Goal: Information Seeking & Learning: Learn about a topic

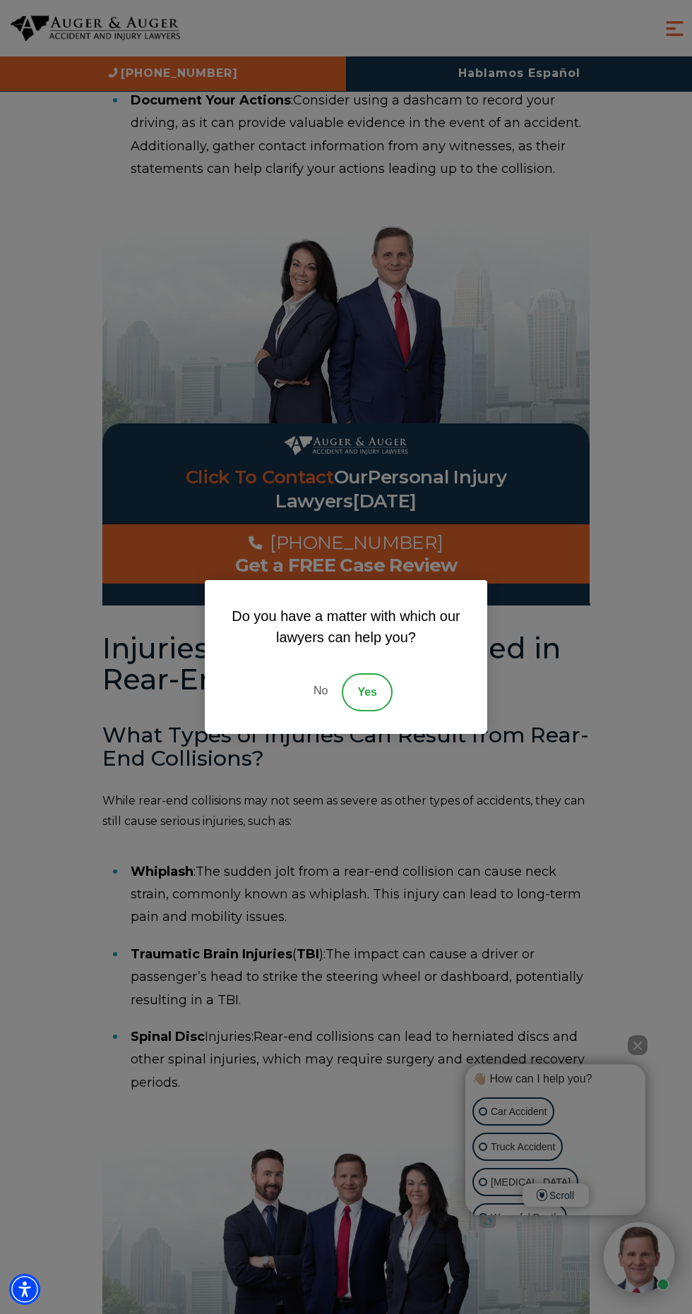
scroll to position [2649, 0]
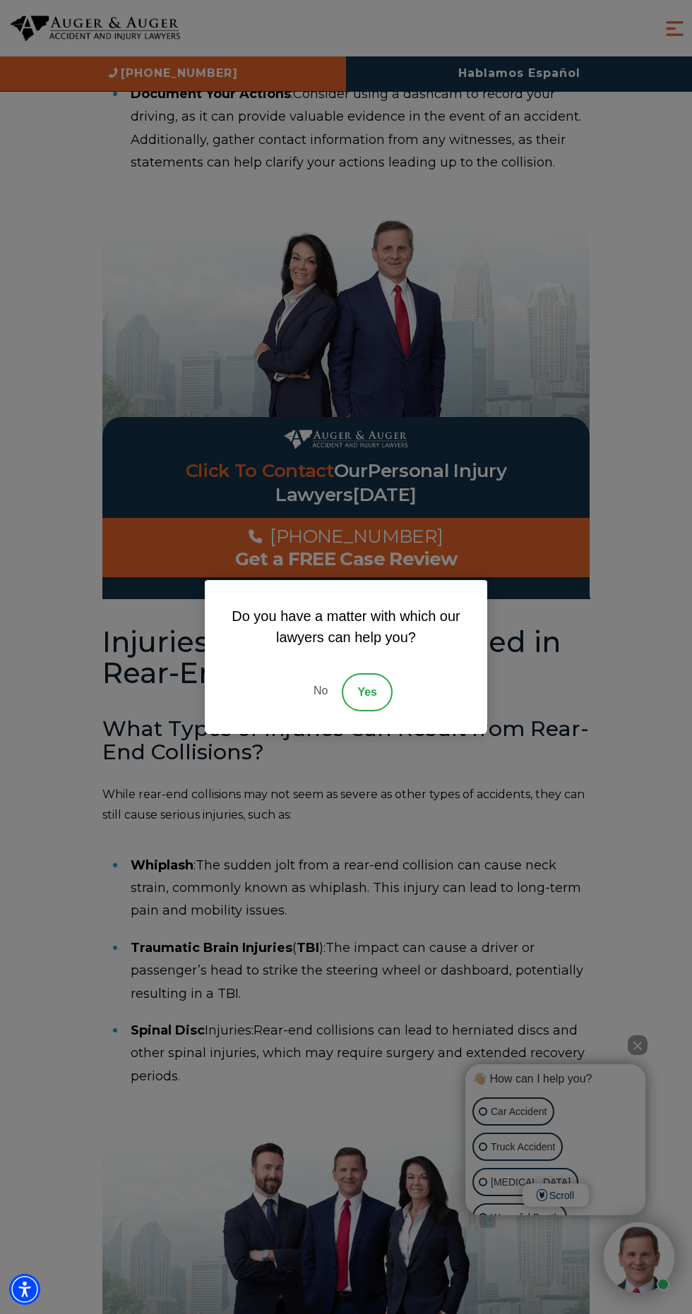
click at [304, 711] on link "No" at bounding box center [320, 692] width 42 height 38
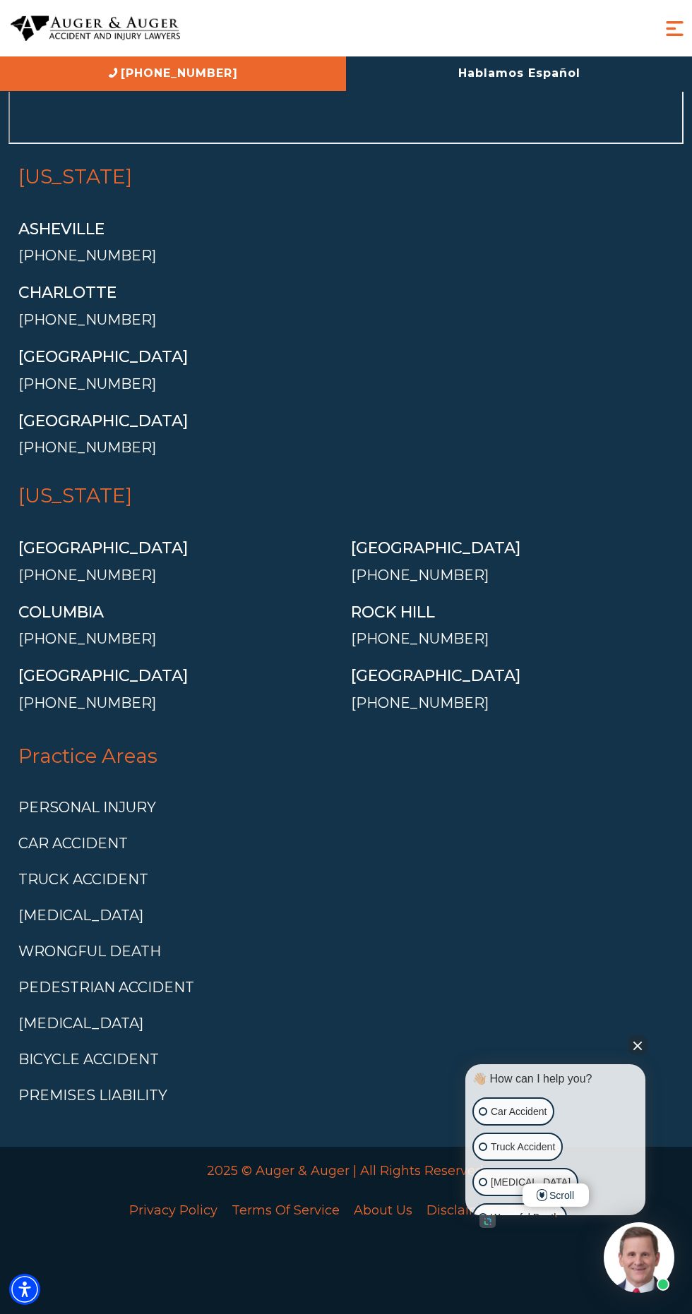
scroll to position [18464, 0]
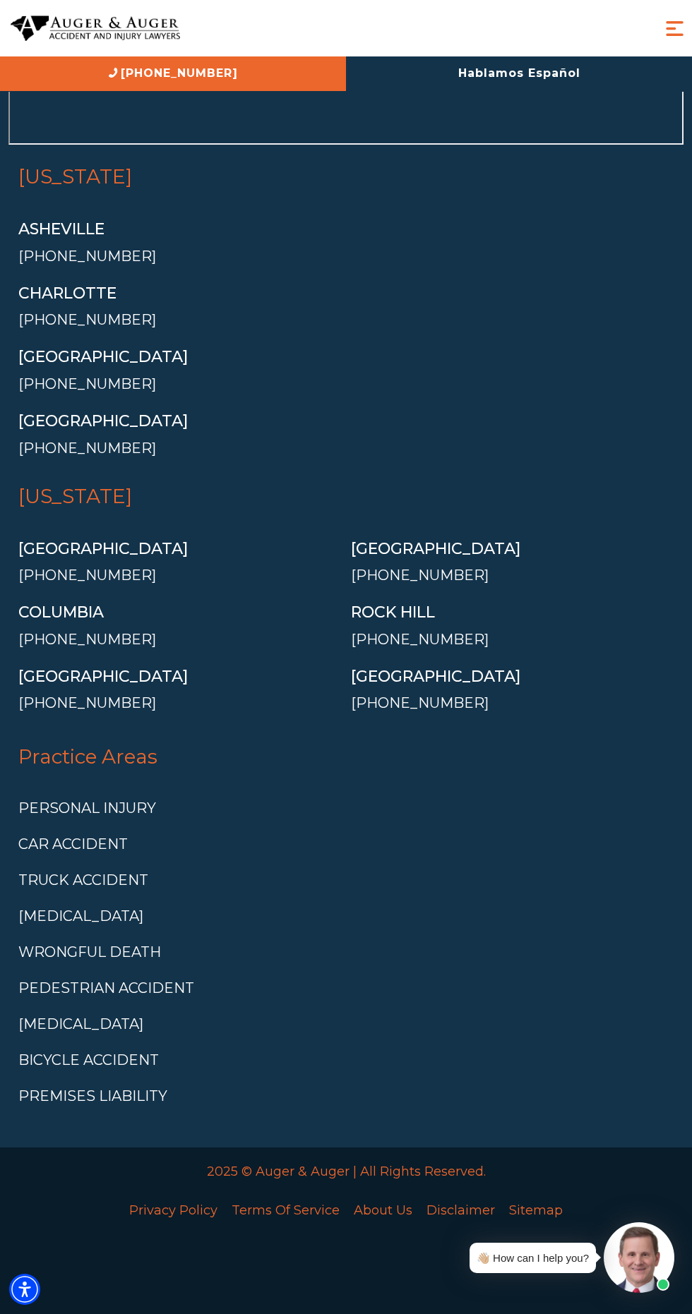
scroll to position [12923, 0]
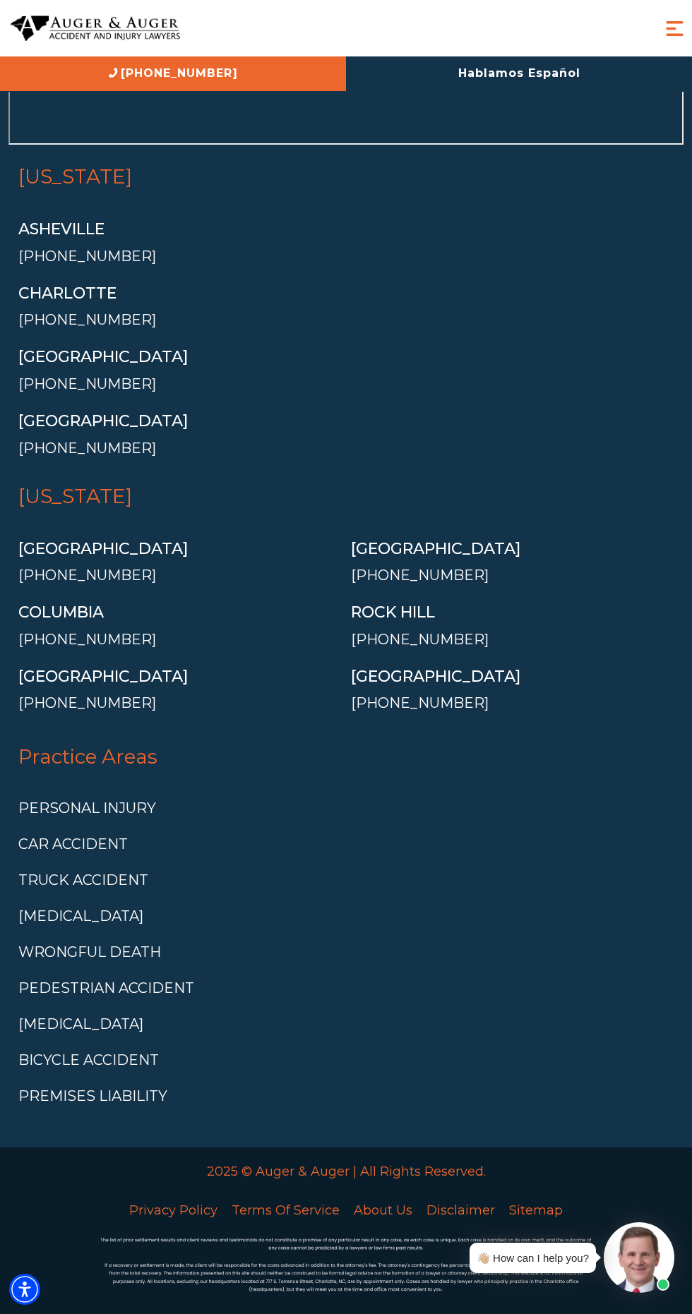
scroll to position [19442, 0]
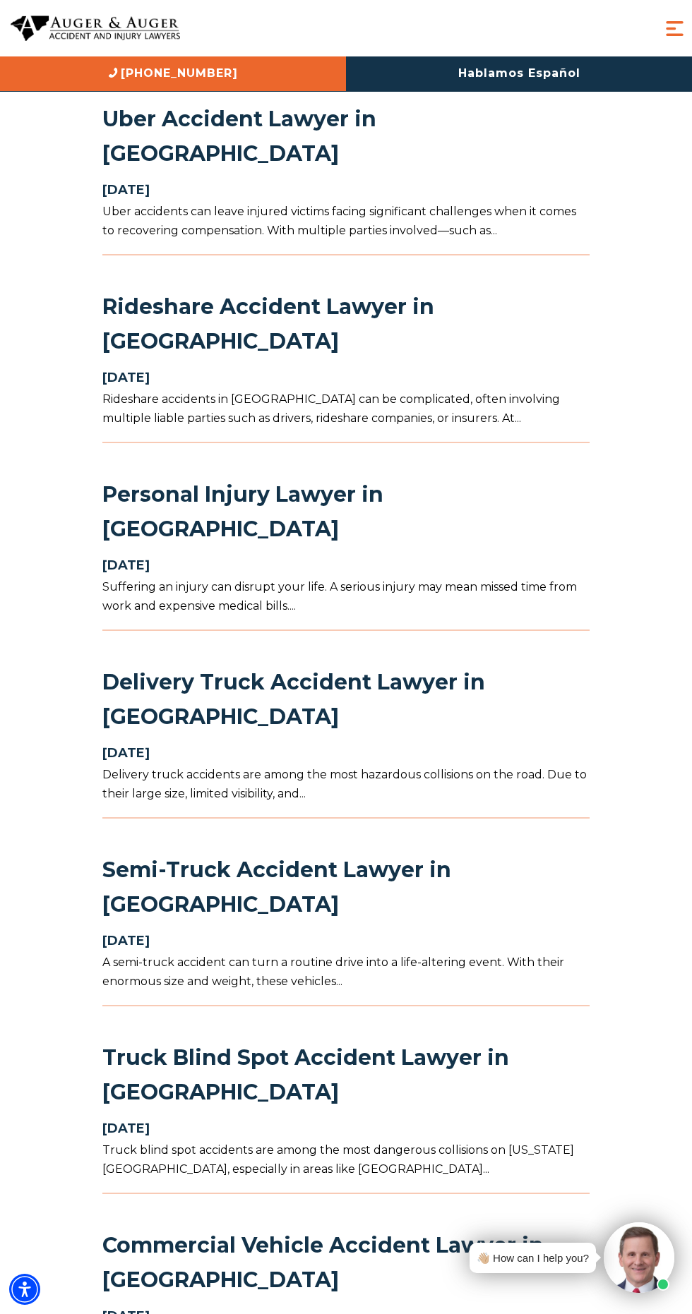
scroll to position [659, 0]
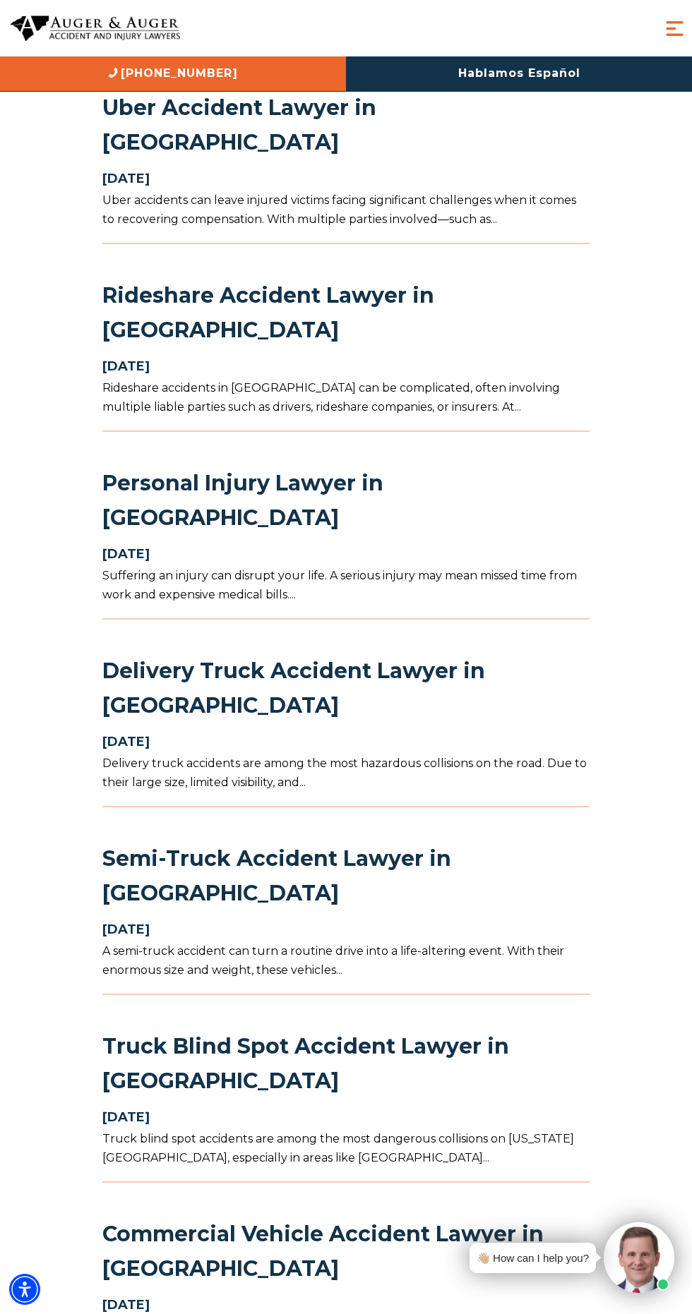
scroll to position [766, 0]
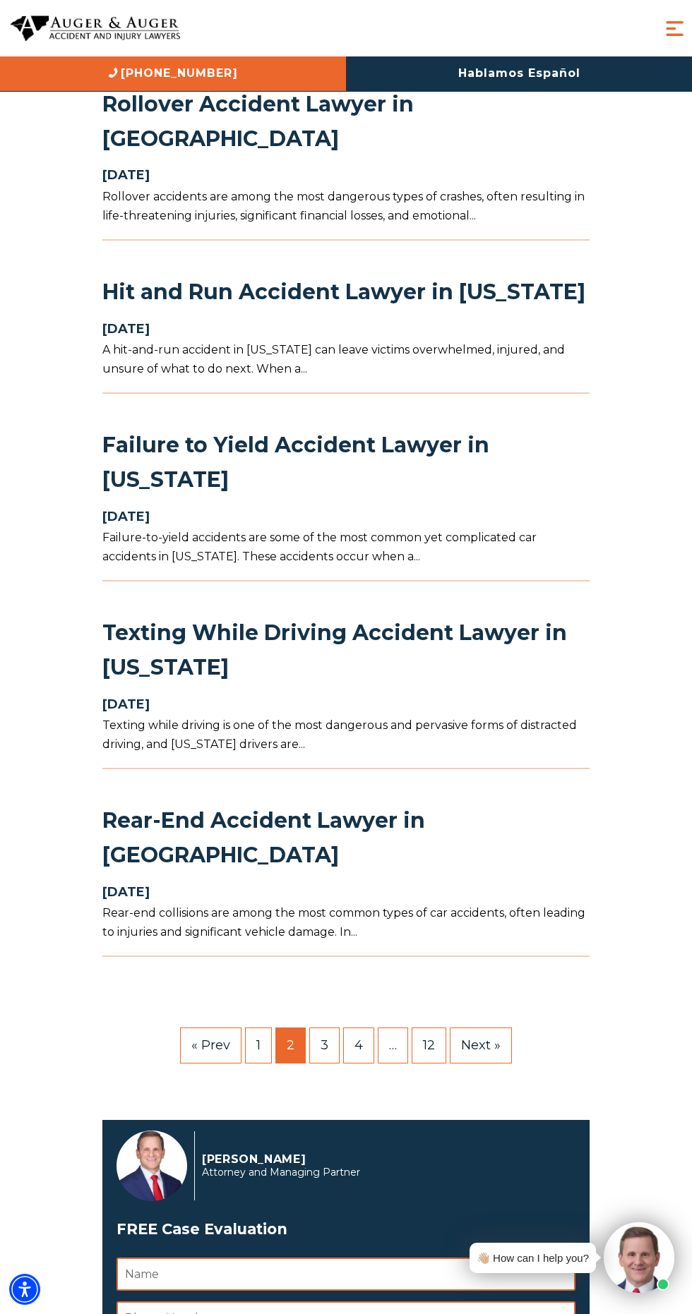
scroll to position [1047, 0]
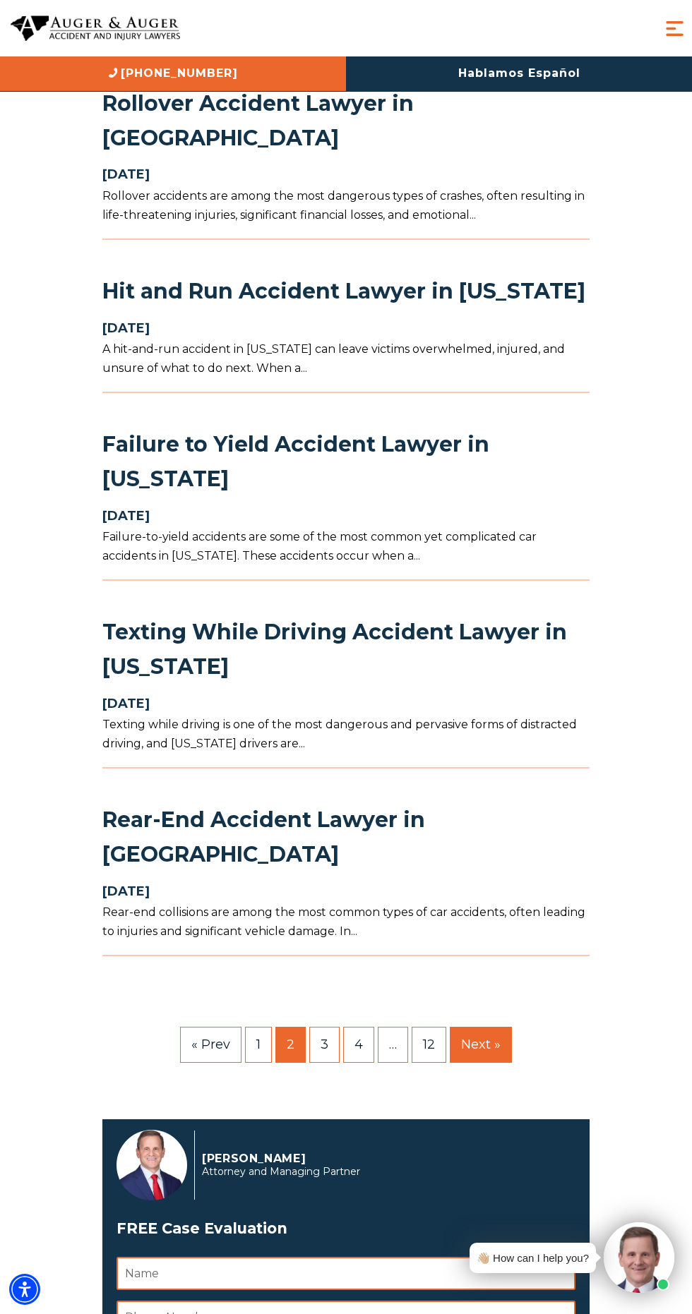
click at [501, 1027] on link "Next »" at bounding box center [481, 1044] width 62 height 35
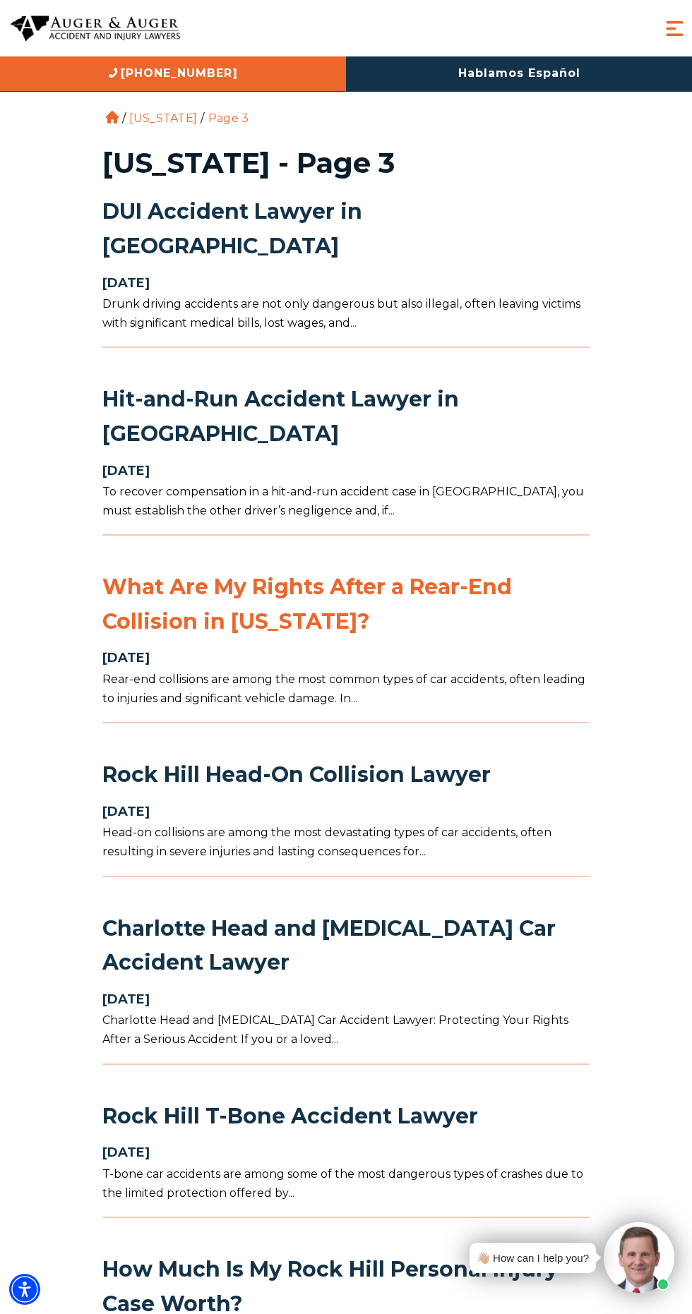
click at [399, 574] on link "What Are My Rights After a Rear-End Collision in [US_STATE]?" at bounding box center [306, 604] width 409 height 61
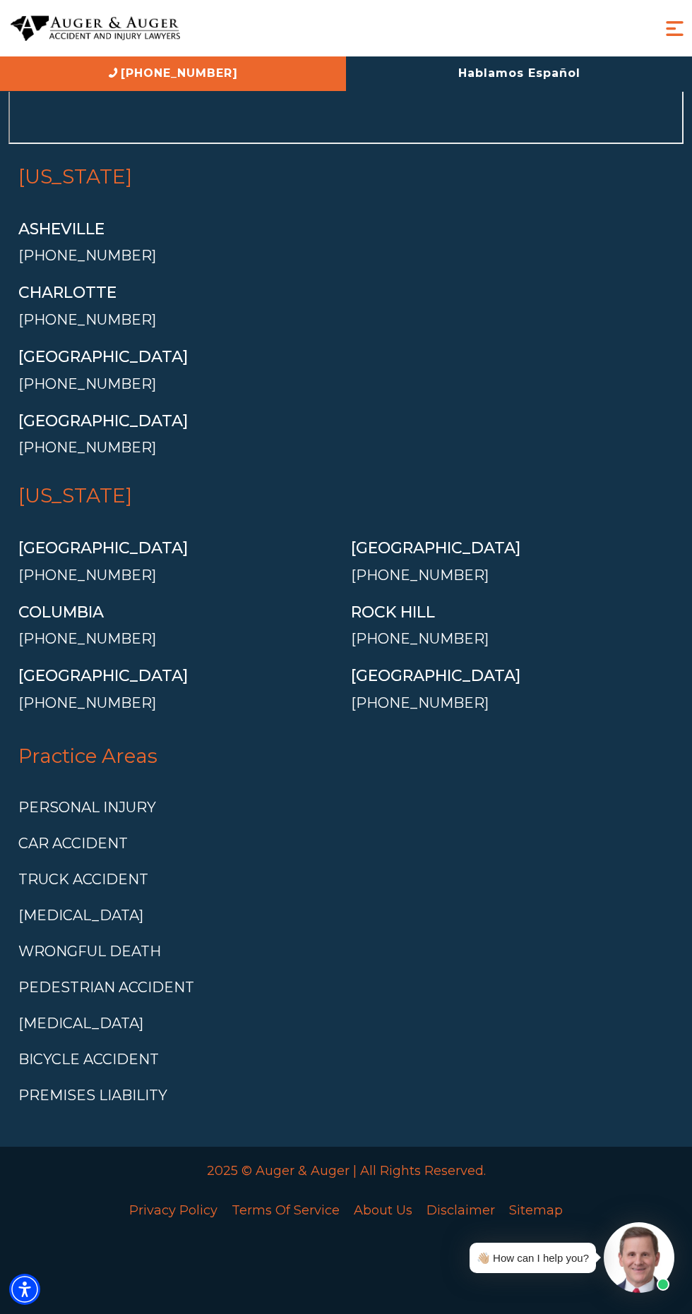
scroll to position [13509, 0]
